Goal: Task Accomplishment & Management: Use online tool/utility

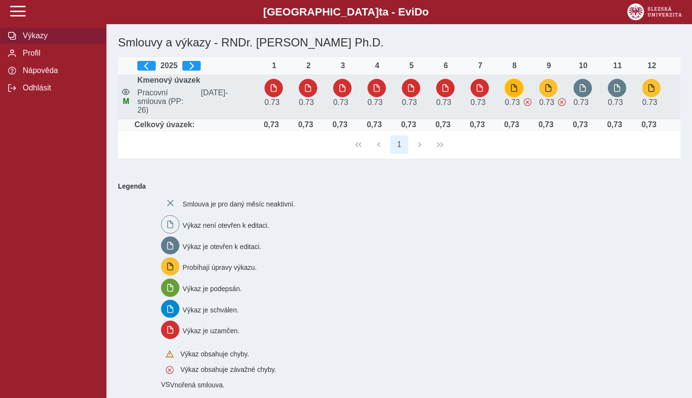
click at [514, 88] on span "button" at bounding box center [514, 88] width 8 height 8
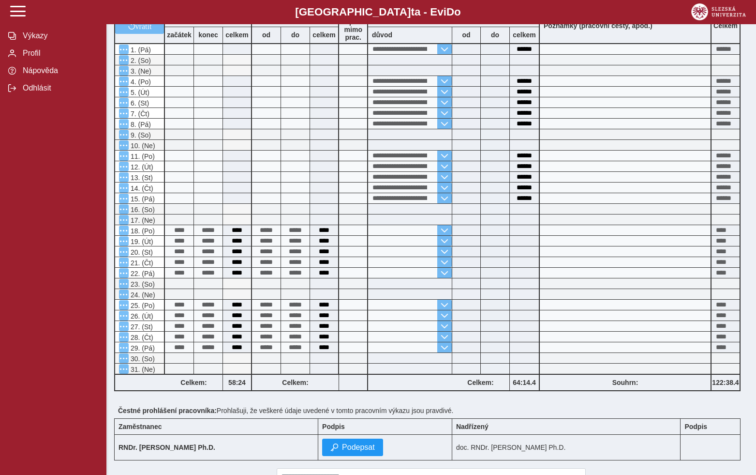
scroll to position [180, 0]
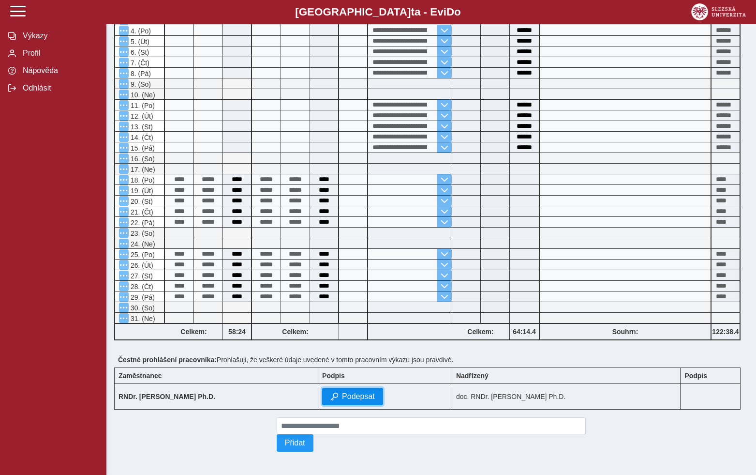
click at [360, 398] on button "Podepsat" at bounding box center [352, 395] width 61 height 17
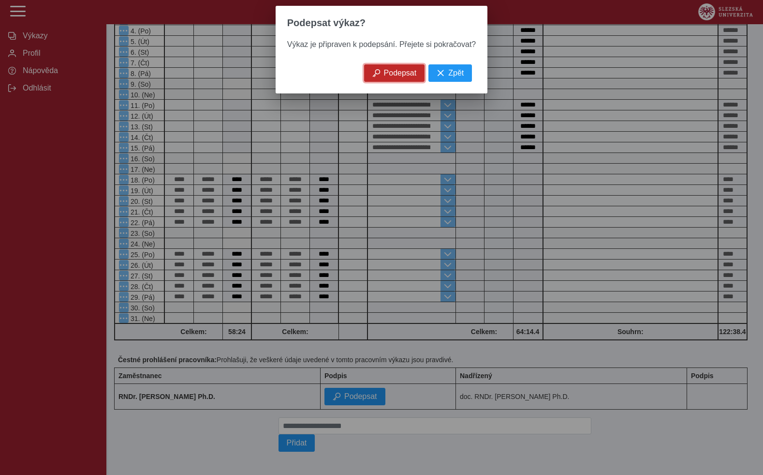
click at [393, 74] on span "Podepsat" at bounding box center [400, 73] width 33 height 9
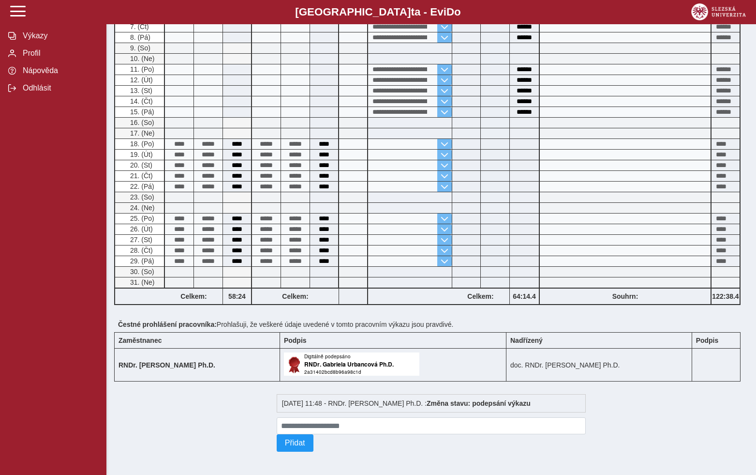
scroll to position [0, 0]
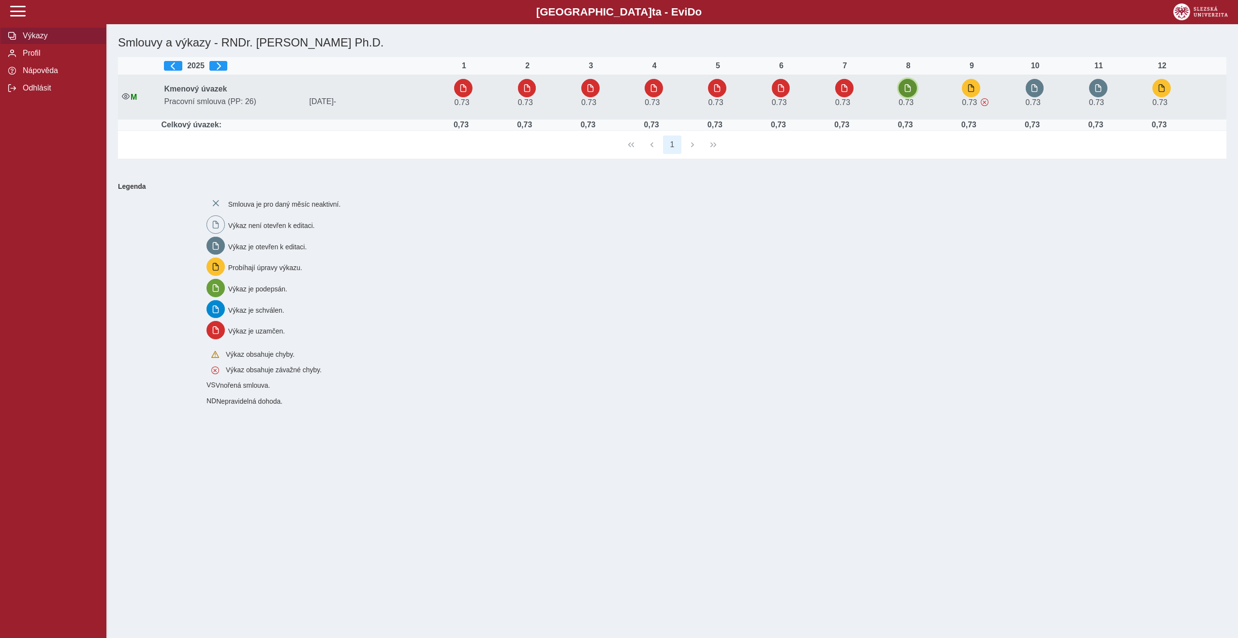
click at [912, 91] on span "button" at bounding box center [908, 88] width 8 height 8
